Goal: Find specific page/section: Find specific page/section

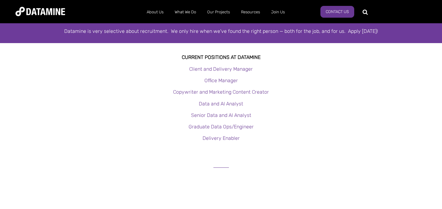
scroll to position [113, 0]
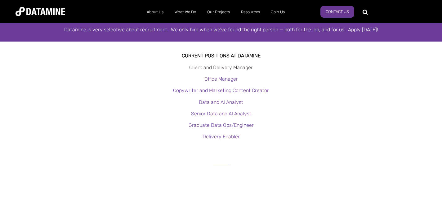
click at [200, 67] on link "Client and Delivery Manager" at bounding box center [221, 68] width 64 height 6
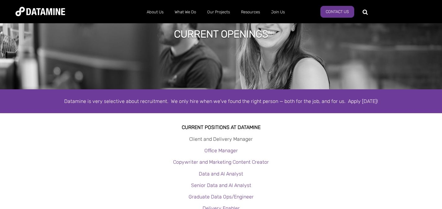
scroll to position [0, 0]
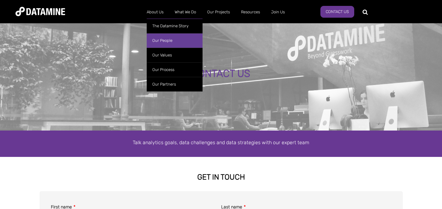
click at [164, 42] on link "Our People" at bounding box center [175, 40] width 56 height 15
